Goal: Information Seeking & Learning: Understand process/instructions

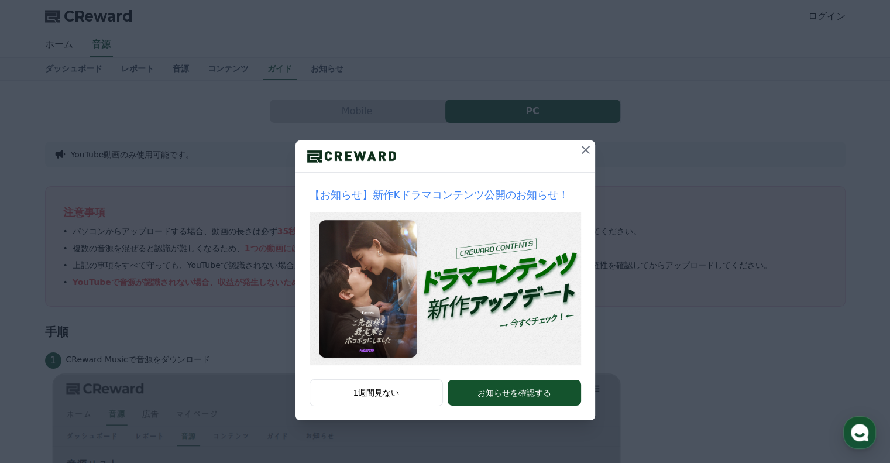
click at [583, 148] on icon at bounding box center [585, 150] width 8 height 8
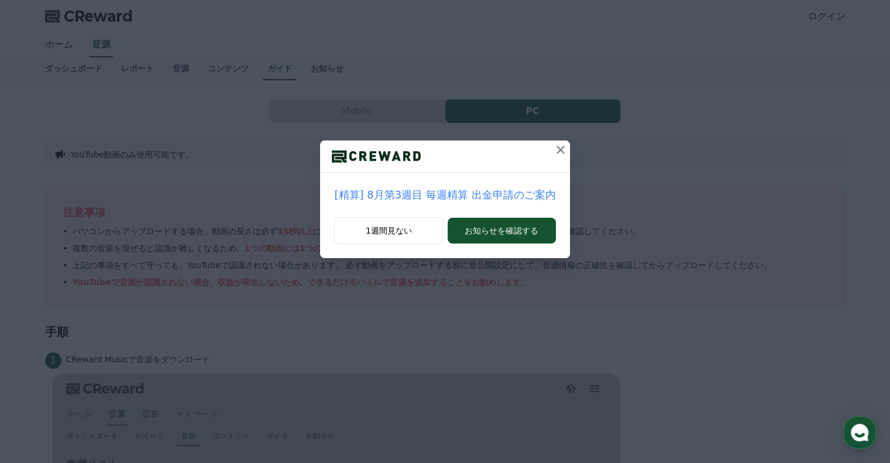
click at [562, 150] on button at bounding box center [560, 149] width 19 height 19
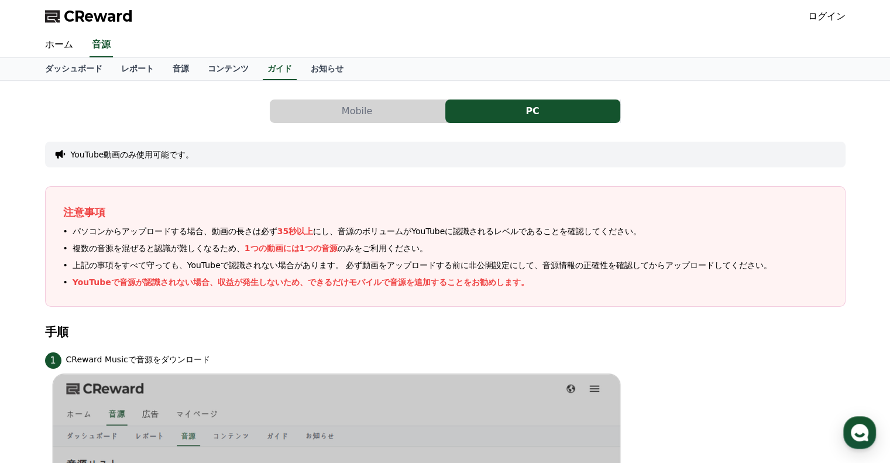
click at [819, 19] on link "ログイン" at bounding box center [826, 16] width 37 height 14
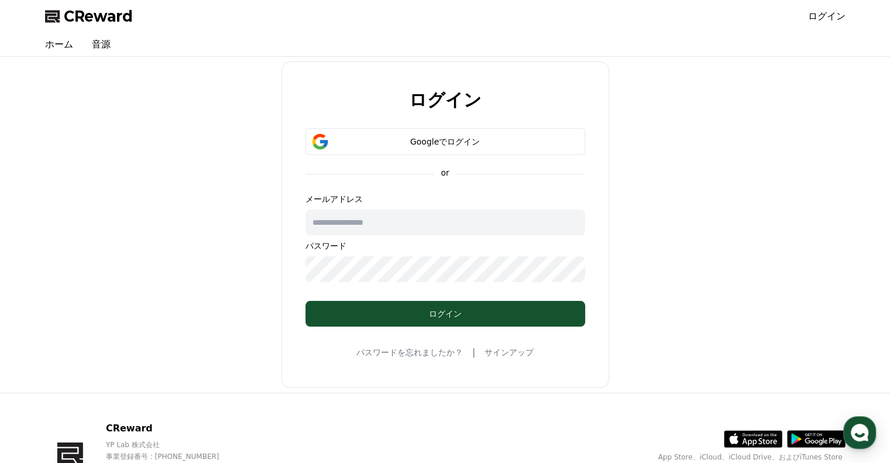
click at [442, 216] on input "text" at bounding box center [445, 222] width 280 height 26
type input "*"
type input "**********"
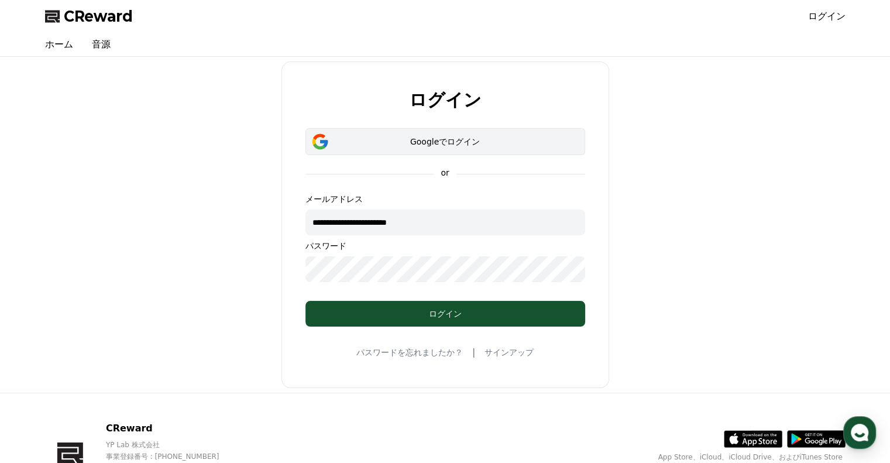
click at [480, 132] on button "Googleでログイン" at bounding box center [445, 141] width 280 height 27
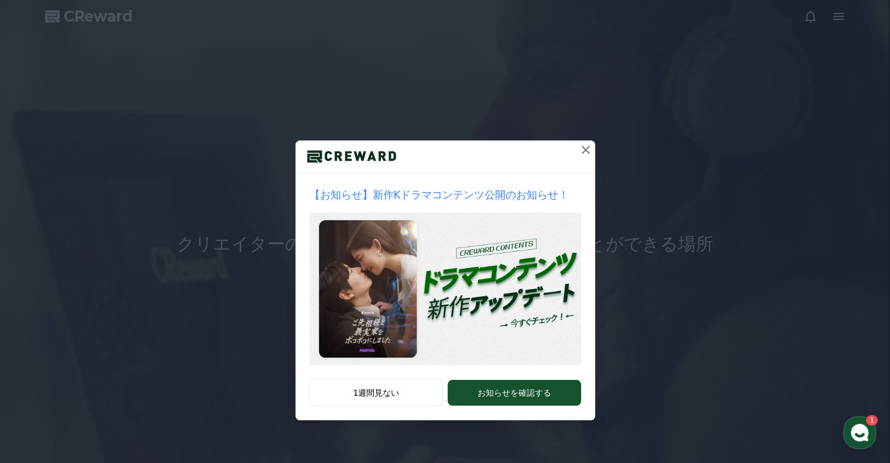
click at [583, 154] on icon at bounding box center [586, 150] width 14 height 14
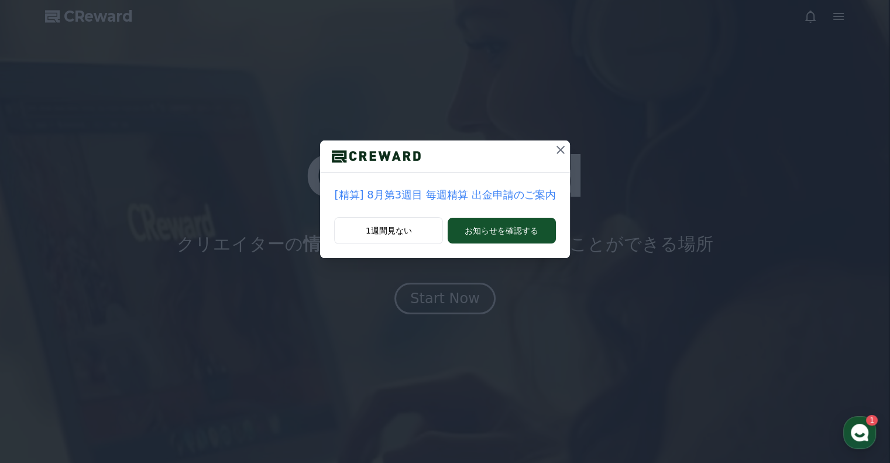
click at [559, 151] on icon at bounding box center [560, 150] width 14 height 14
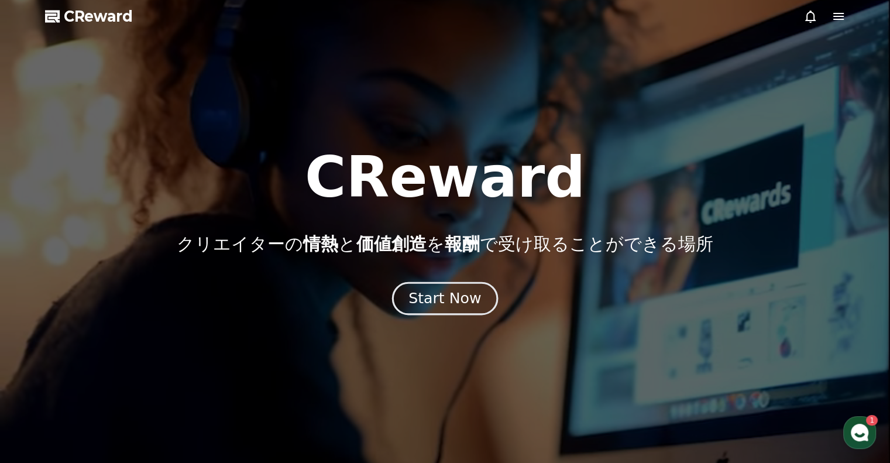
click at [466, 307] on div "Start Now" at bounding box center [444, 298] width 73 height 20
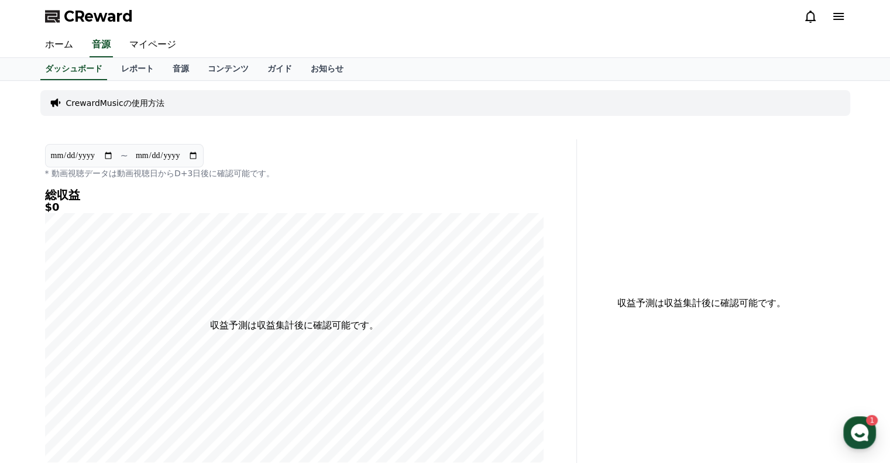
click at [152, 81] on div "**********" at bounding box center [445, 316] width 819 height 471
click at [163, 74] on link "音源" at bounding box center [180, 69] width 35 height 22
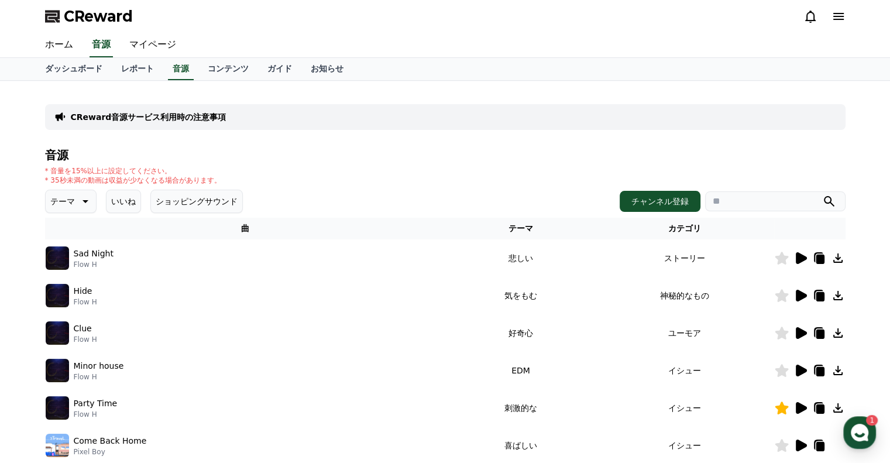
click at [796, 259] on icon at bounding box center [801, 258] width 11 height 12
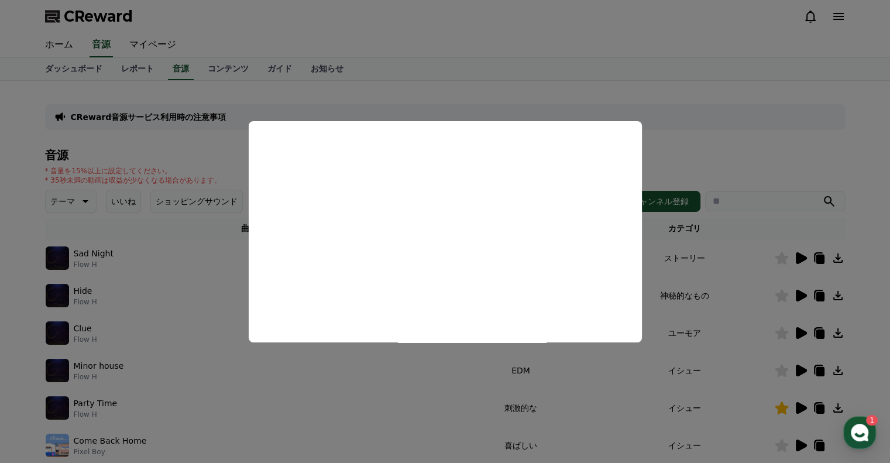
click at [728, 155] on button "close modal" at bounding box center [445, 231] width 890 height 463
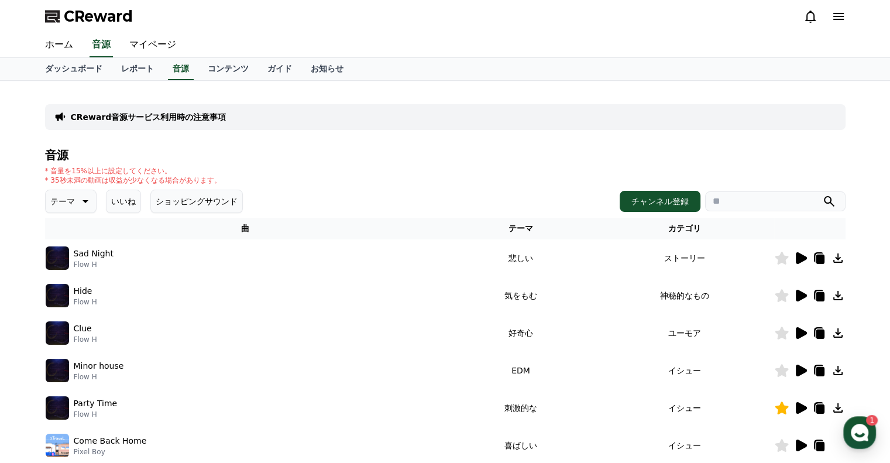
click at [782, 256] on icon at bounding box center [781, 258] width 13 height 13
click at [798, 412] on icon at bounding box center [800, 408] width 14 height 14
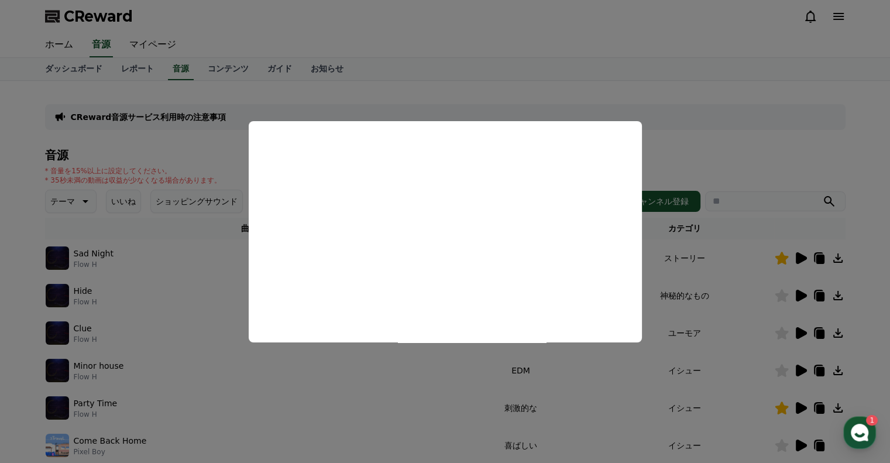
click at [857, 358] on button "close modal" at bounding box center [445, 231] width 890 height 463
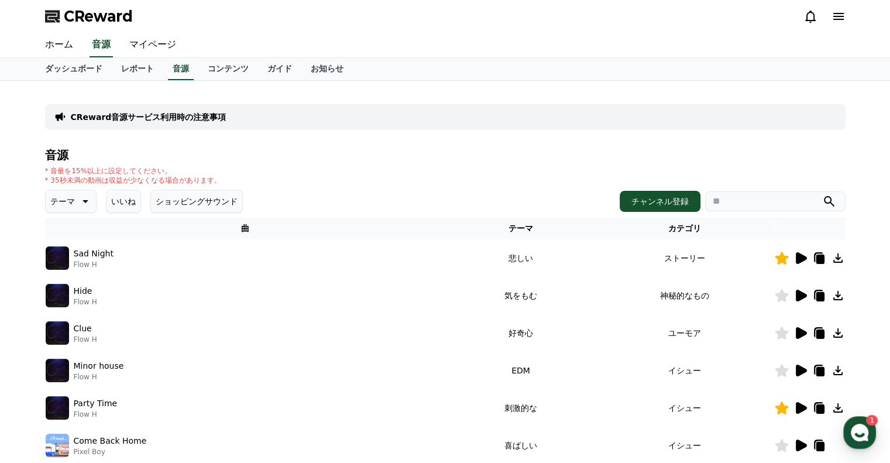
click at [835, 404] on icon at bounding box center [838, 408] width 14 height 14
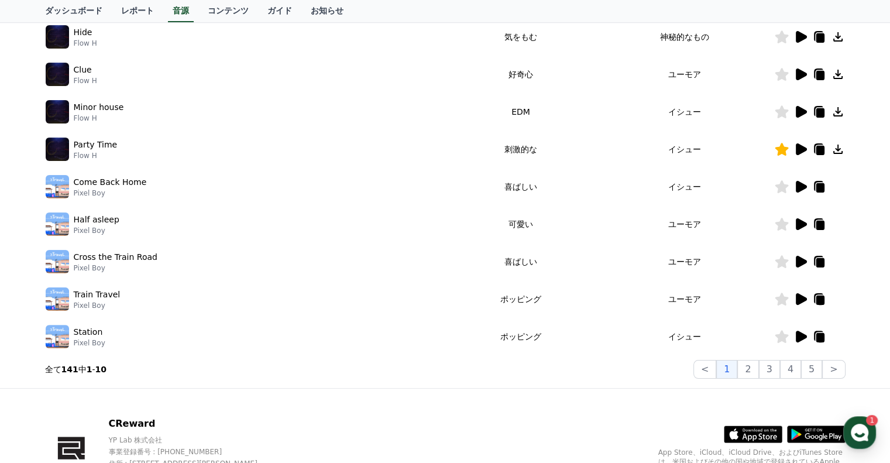
scroll to position [328, 0]
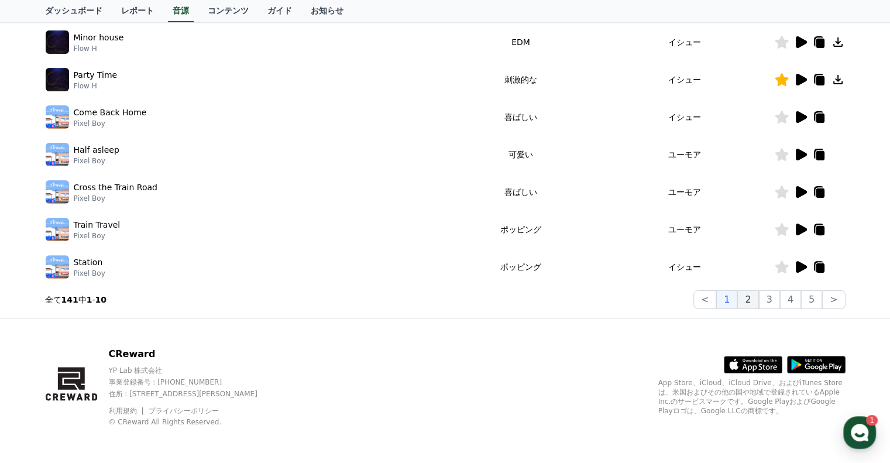
click at [750, 300] on button "2" at bounding box center [747, 299] width 21 height 19
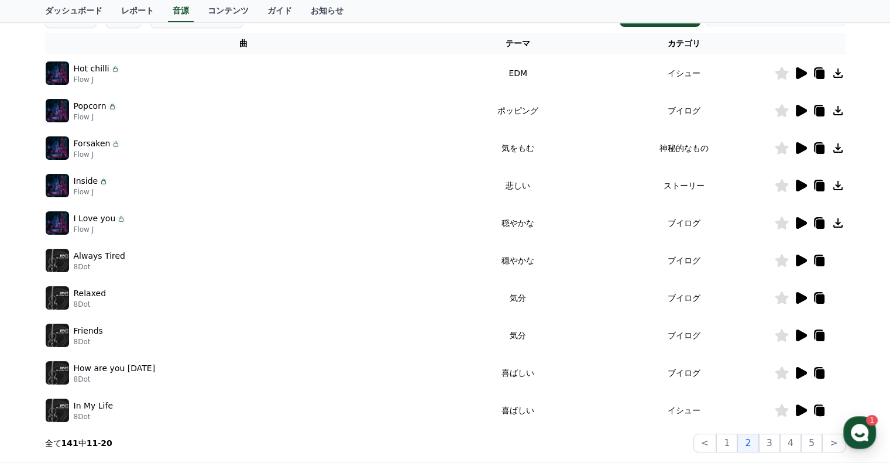
scroll to position [268, 0]
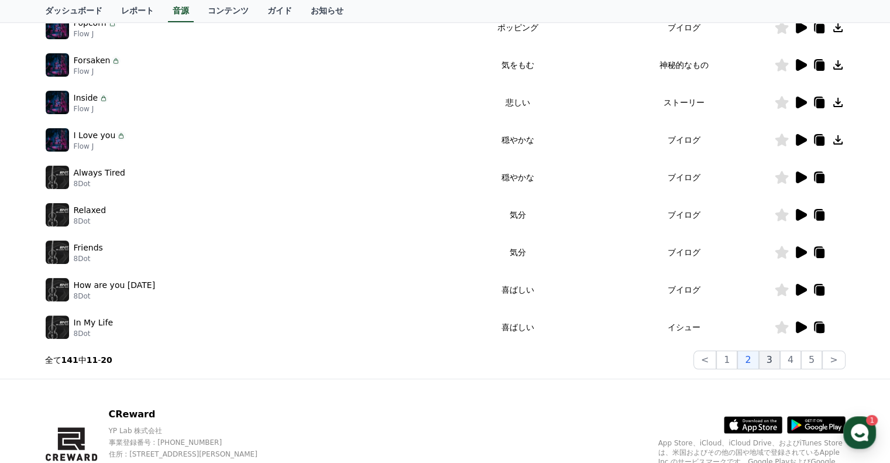
click at [771, 363] on button "3" at bounding box center [769, 359] width 21 height 19
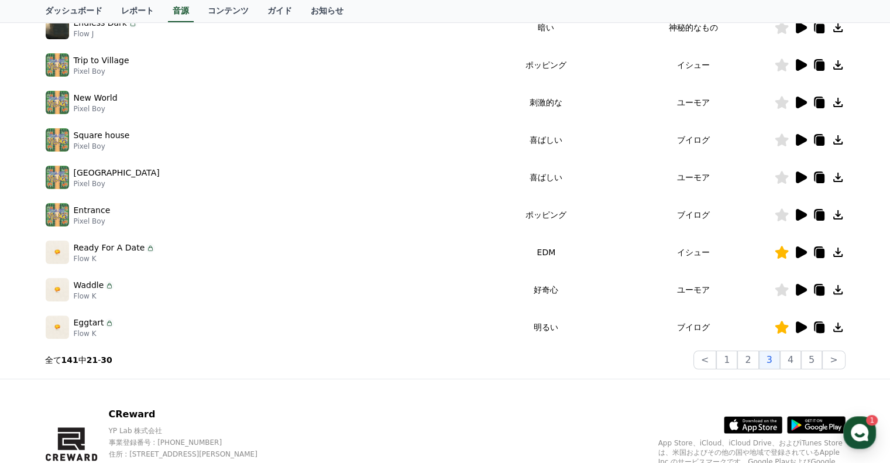
click at [796, 251] on icon at bounding box center [801, 252] width 11 height 12
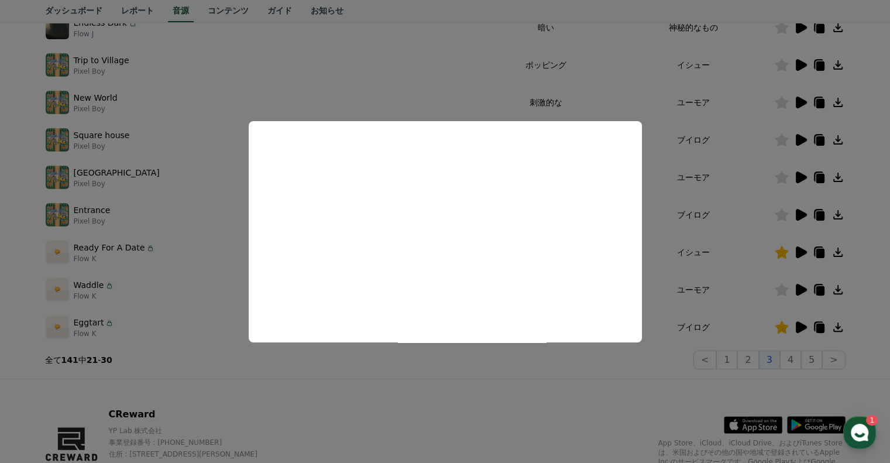
click at [845, 247] on button "close modal" at bounding box center [445, 231] width 890 height 463
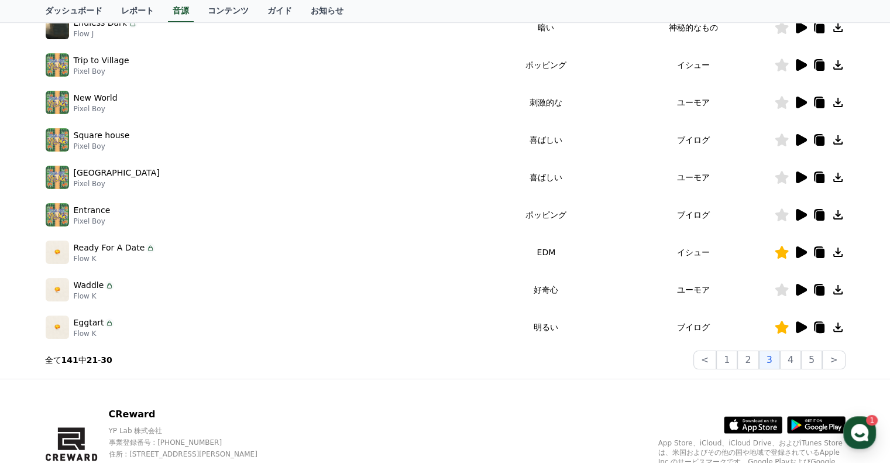
click at [840, 254] on icon at bounding box center [837, 251] width 9 height 9
click at [800, 321] on icon at bounding box center [800, 327] width 14 height 14
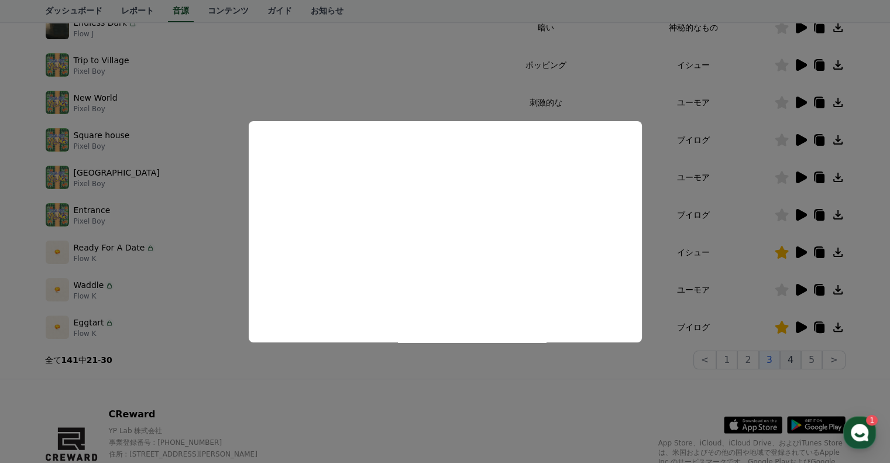
click at [799, 362] on button "close modal" at bounding box center [445, 231] width 890 height 463
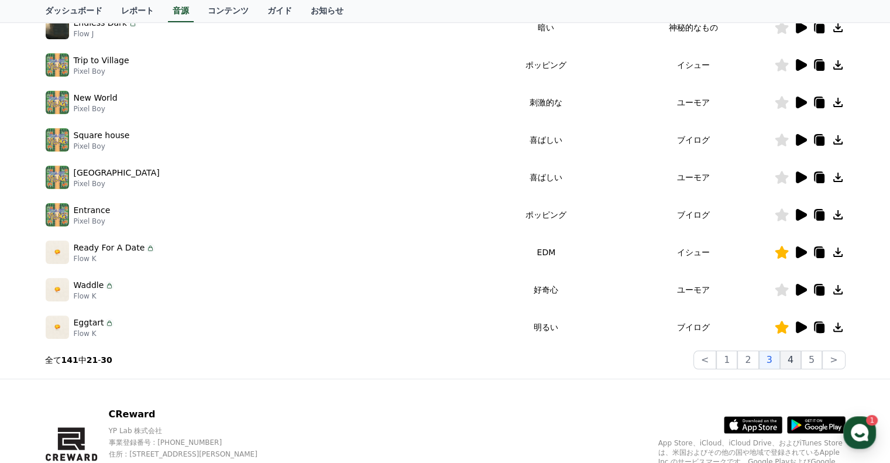
click at [799, 362] on button "4" at bounding box center [790, 359] width 21 height 19
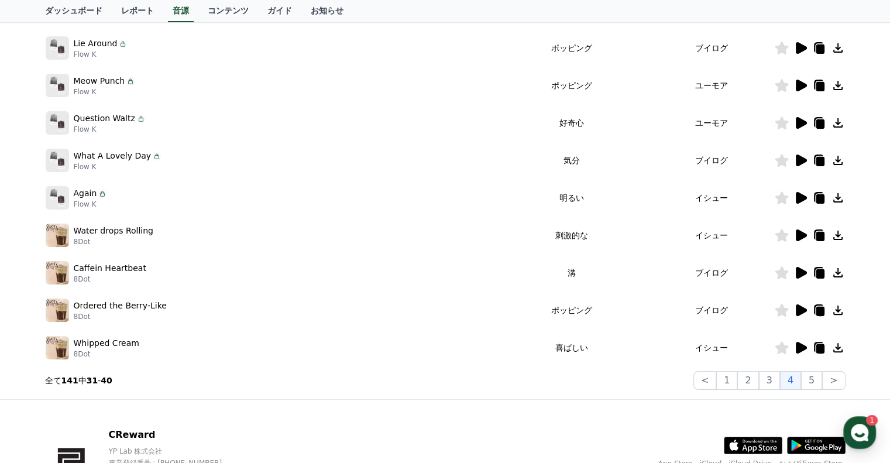
scroll to position [253, 0]
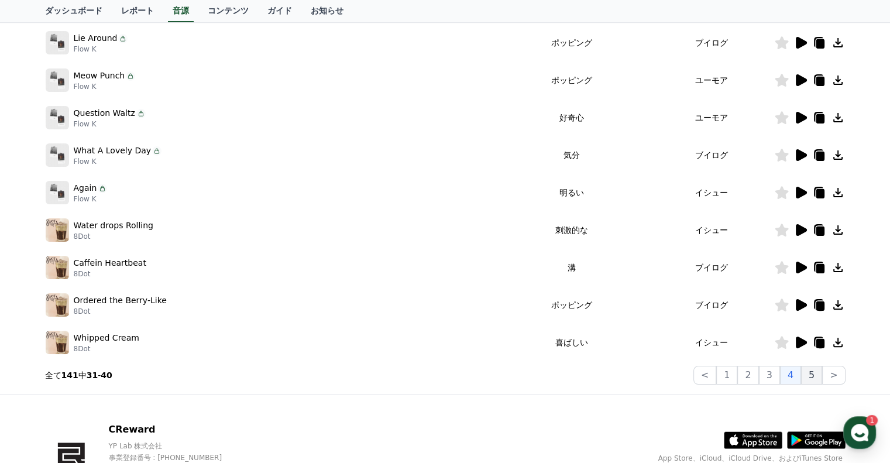
click at [808, 378] on button "5" at bounding box center [811, 375] width 21 height 19
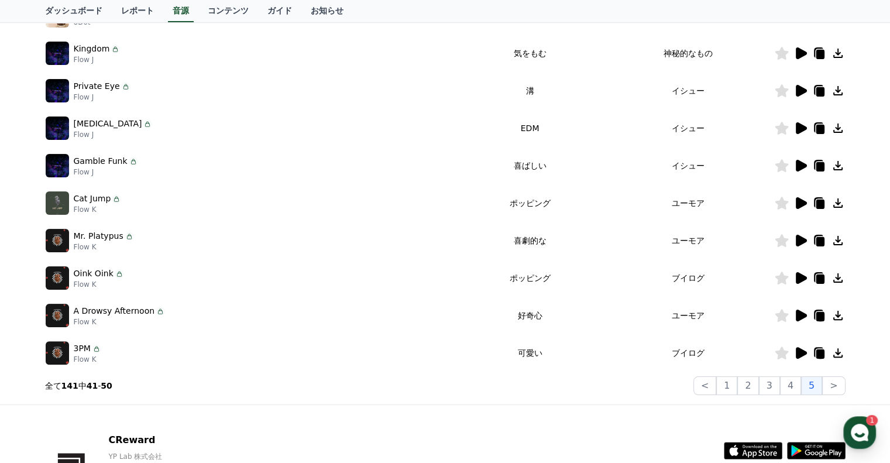
scroll to position [265, 0]
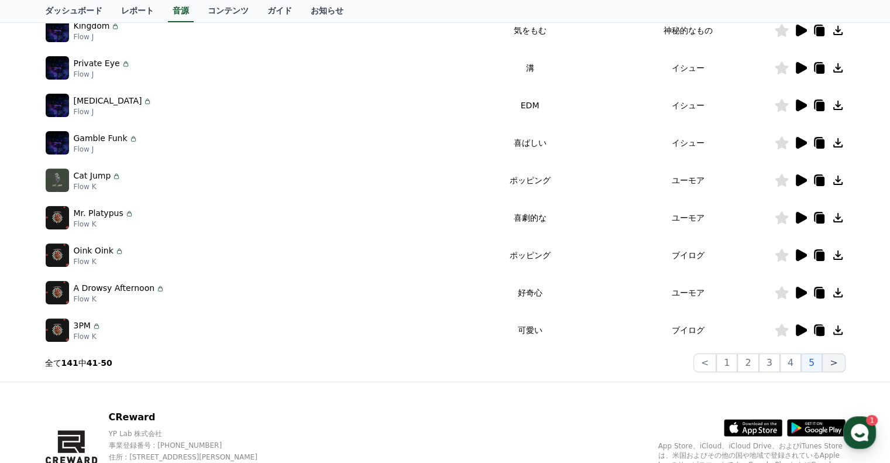
click at [835, 356] on button ">" at bounding box center [833, 362] width 23 height 19
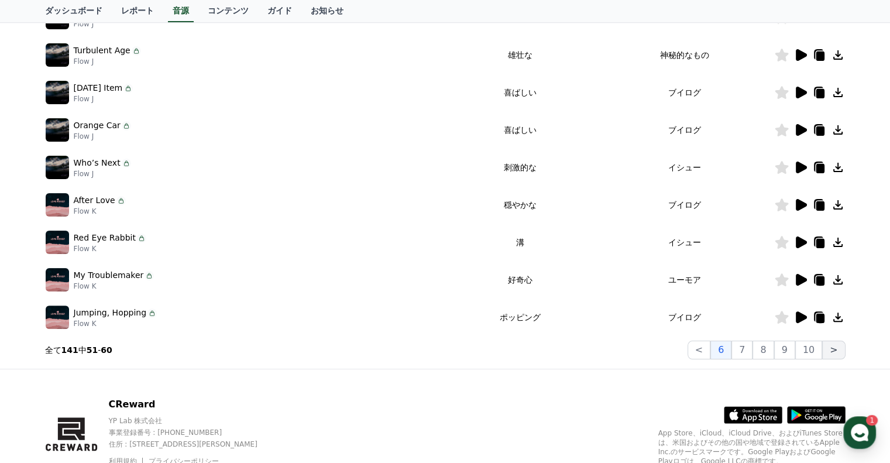
scroll to position [278, 0]
click at [710, 352] on button "<" at bounding box center [698, 349] width 23 height 19
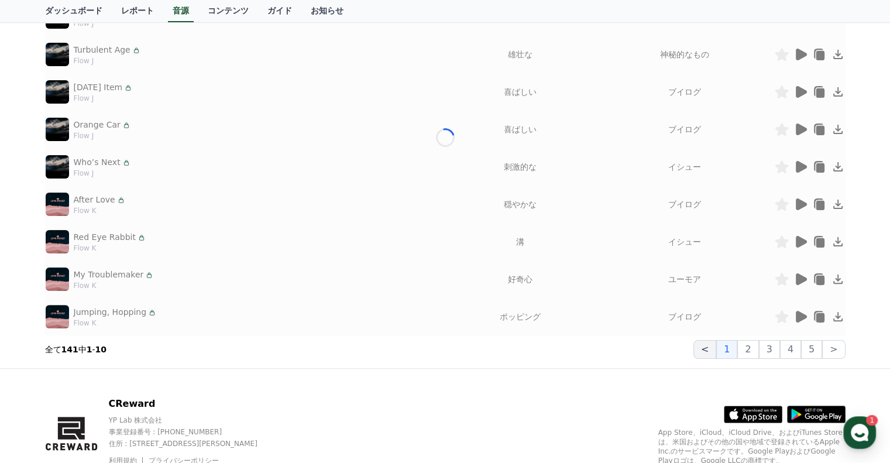
click at [713, 352] on button "<" at bounding box center [704, 349] width 23 height 19
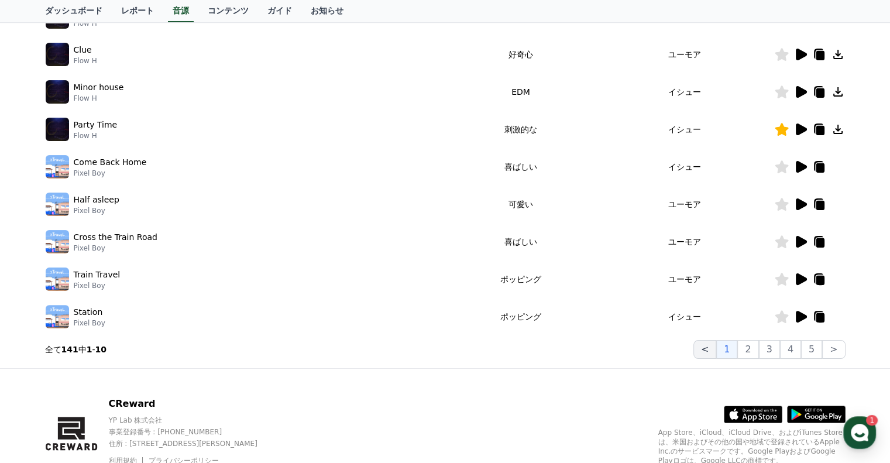
click at [713, 352] on button "<" at bounding box center [704, 349] width 23 height 19
click at [755, 355] on button "2" at bounding box center [747, 349] width 21 height 19
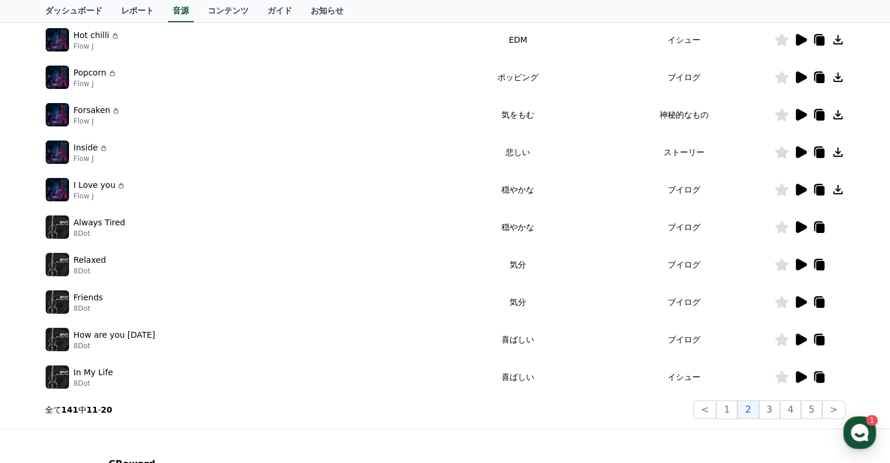
scroll to position [230, 0]
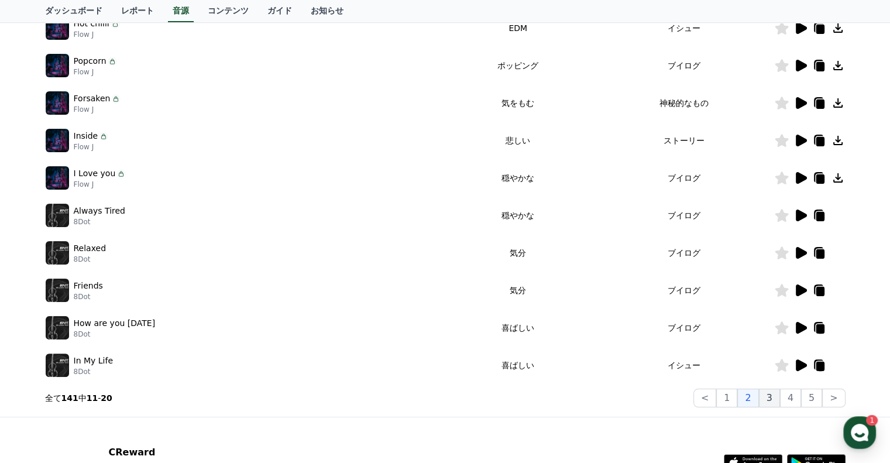
click at [768, 402] on button "3" at bounding box center [769, 397] width 21 height 19
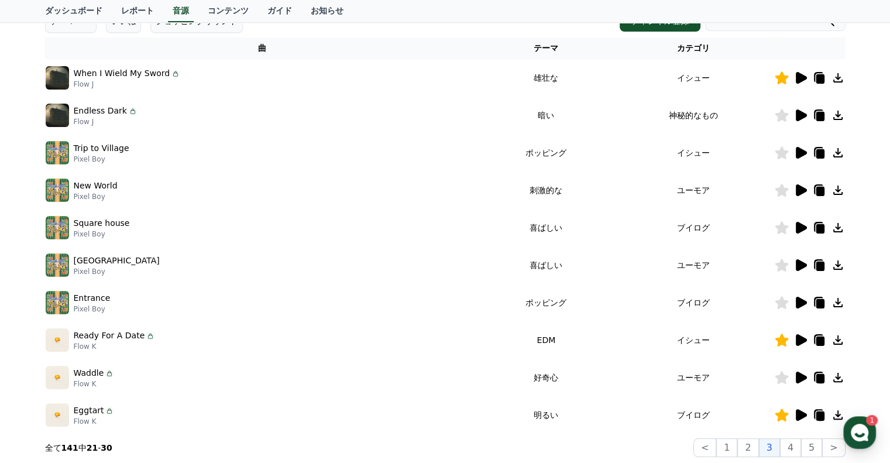
scroll to position [148, 0]
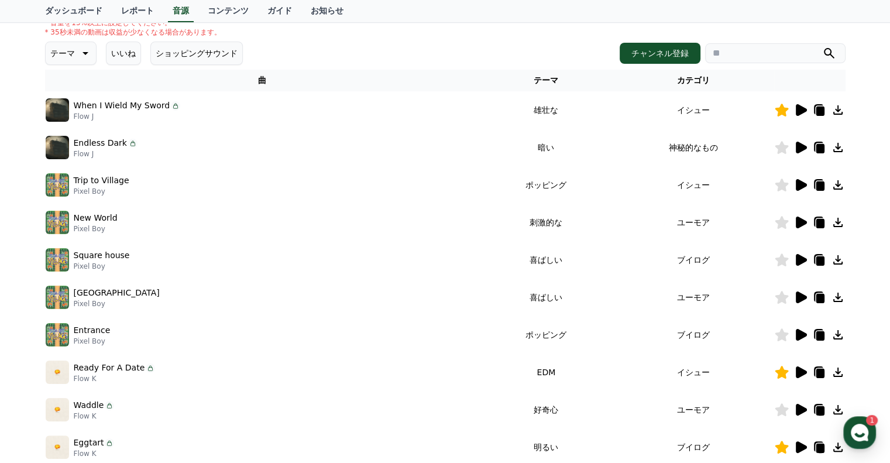
click at [838, 115] on icon at bounding box center [838, 110] width 14 height 14
click at [800, 108] on icon at bounding box center [801, 110] width 11 height 12
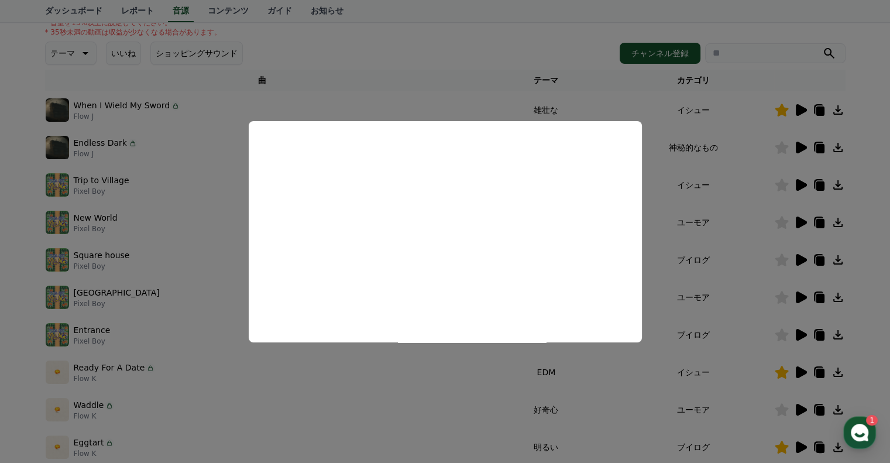
click at [842, 101] on button "close modal" at bounding box center [445, 231] width 890 height 463
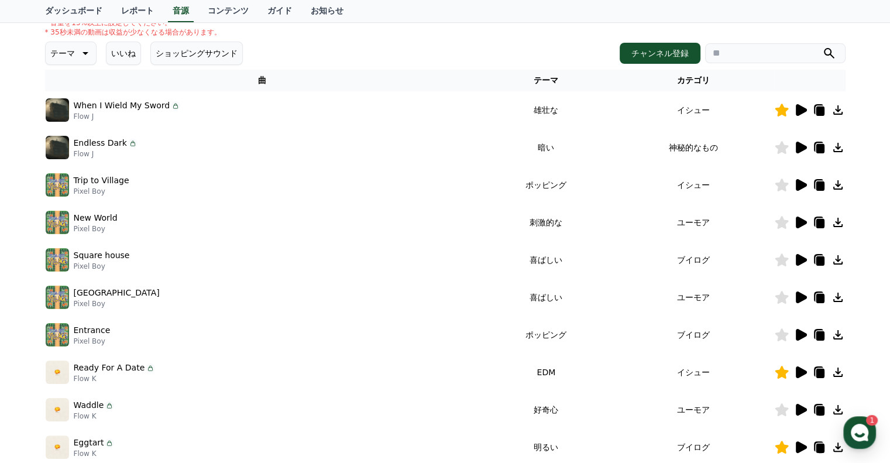
click at [838, 115] on icon at bounding box center [838, 110] width 14 height 14
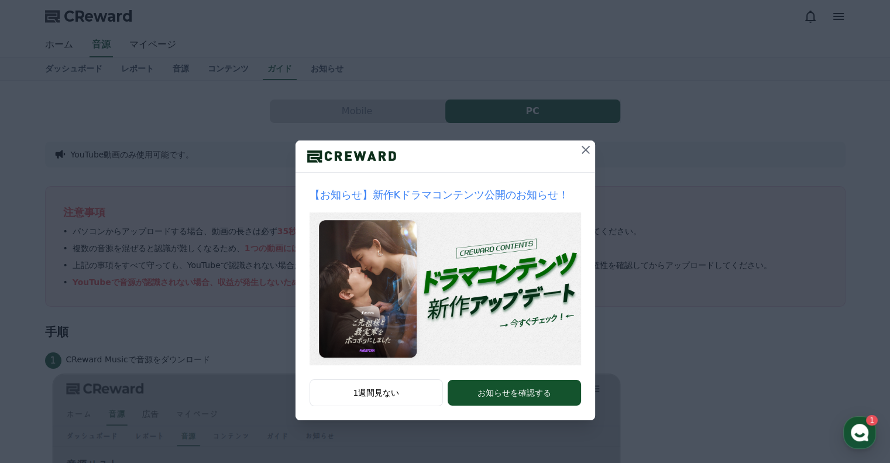
click at [587, 152] on icon at bounding box center [585, 150] width 8 height 8
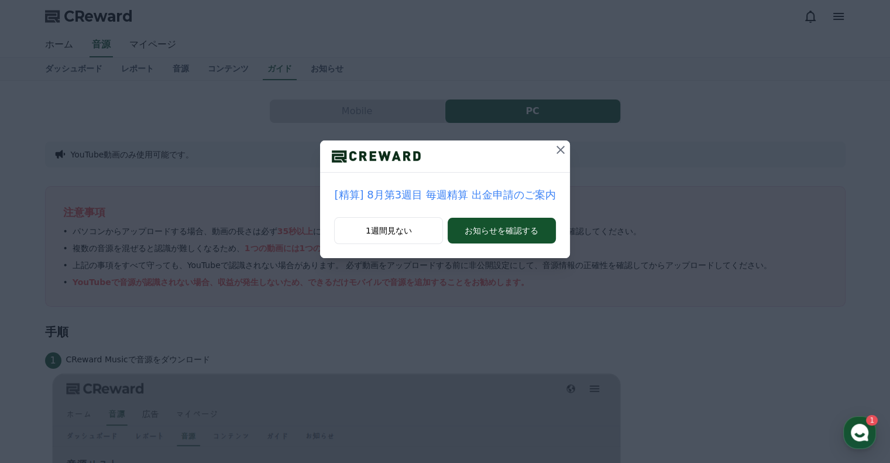
click at [548, 329] on div "[精算] 8月第3週目 毎週精算 出金申請のご案内 1週間見ない お知らせを確認する" at bounding box center [445, 231] width 890 height 463
click at [423, 226] on button "1週間見ない" at bounding box center [388, 230] width 109 height 27
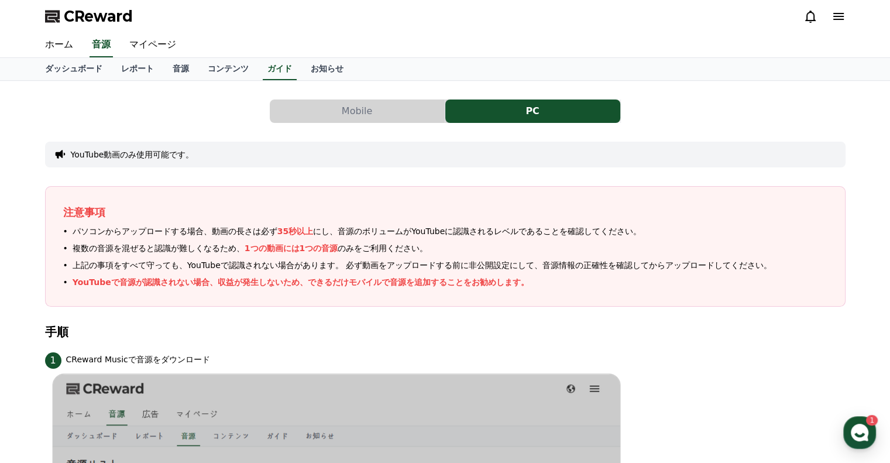
click at [387, 354] on div "1 CReward Musicで音源をダウンロード" at bounding box center [445, 359] width 800 height 19
click at [678, 325] on h4 "手順" at bounding box center [445, 331] width 800 height 13
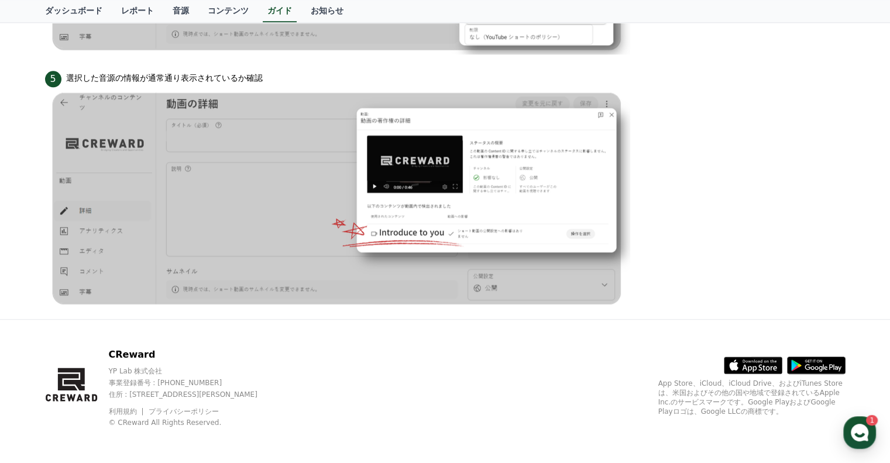
scroll to position [744, 0]
